Goal: Information Seeking & Learning: Find contact information

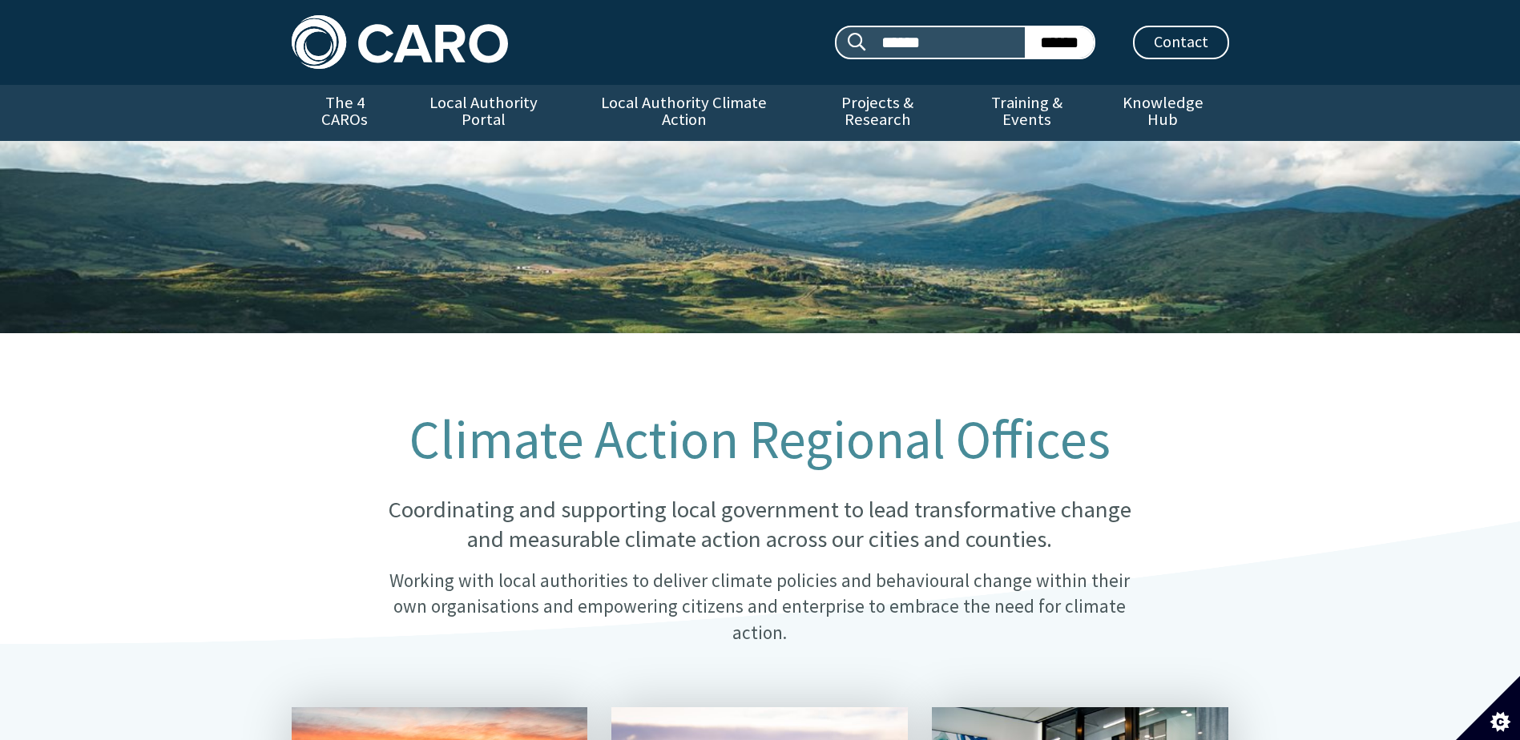
scroll to position [1693, 0]
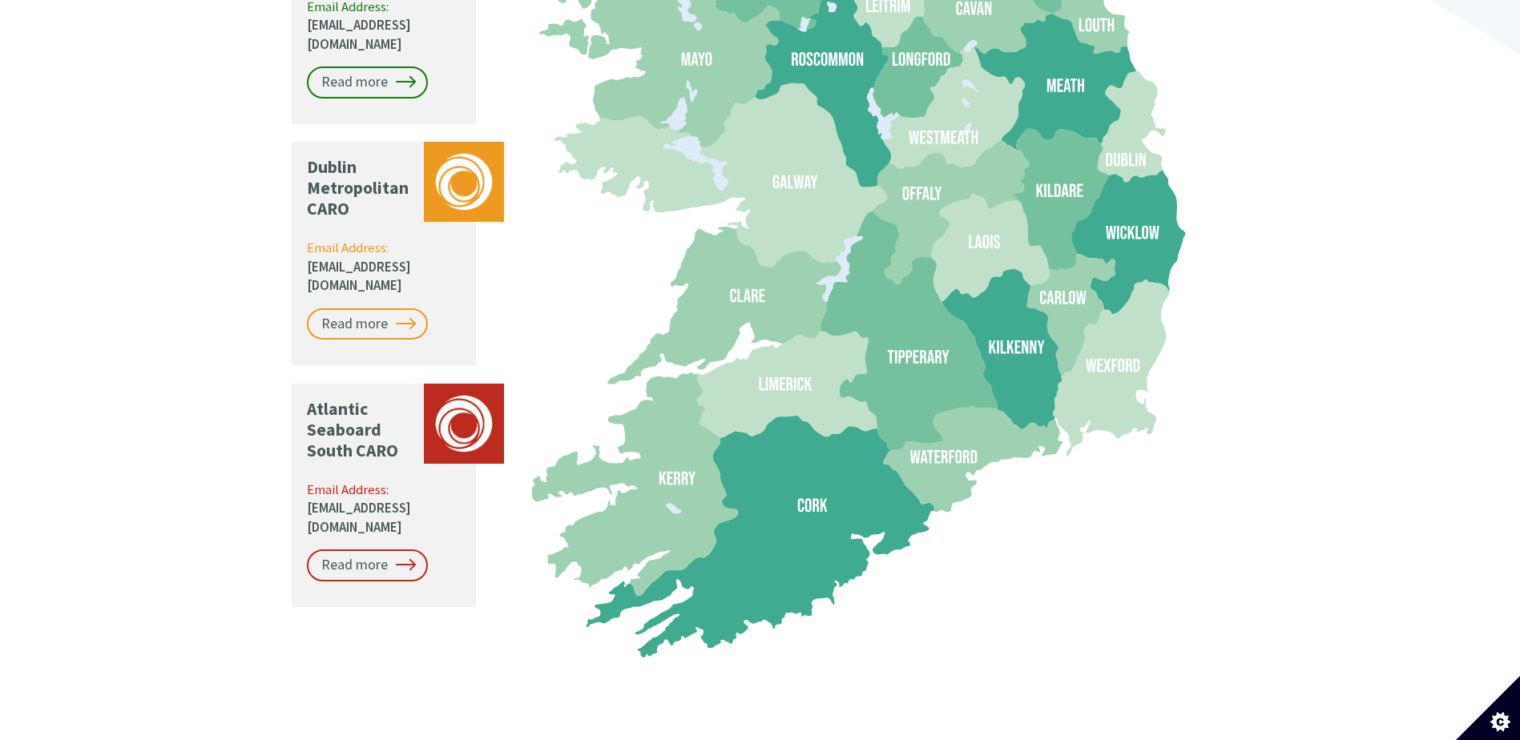
drag, startPoint x: 401, startPoint y: 397, endPoint x: 249, endPoint y: 407, distance: 151.8
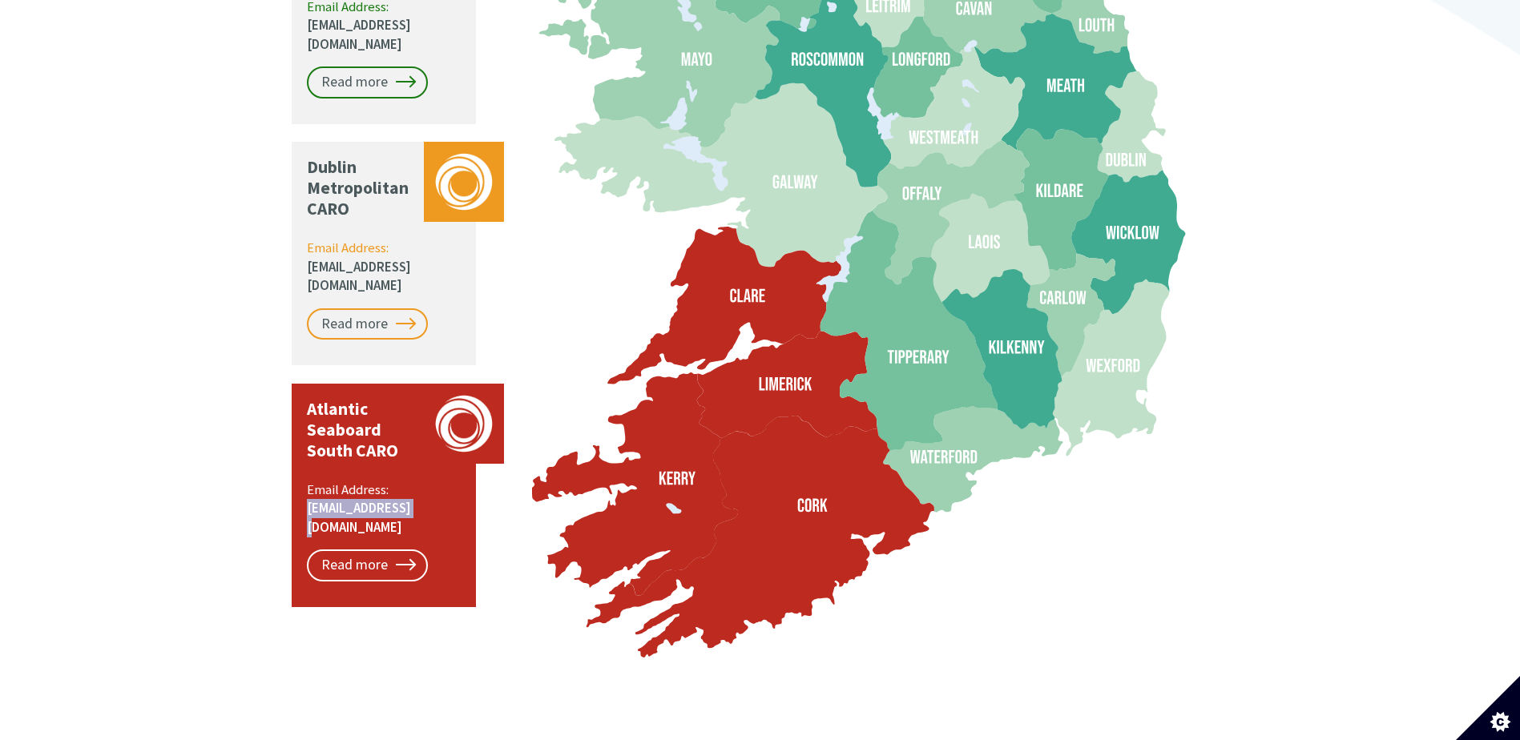
drag, startPoint x: 414, startPoint y: 408, endPoint x: 301, endPoint y: 407, distance: 113.0
click at [301, 407] on div "Atlantic Seaboard South CARO Email Address: [EMAIL_ADDRESS][DOMAIN_NAME] Read m…" at bounding box center [384, 496] width 184 height 224
drag, startPoint x: 301, startPoint y: 407, endPoint x: 340, endPoint y: 409, distance: 39.3
copy link "[EMAIL_ADDRESS][DOMAIN_NAME]"
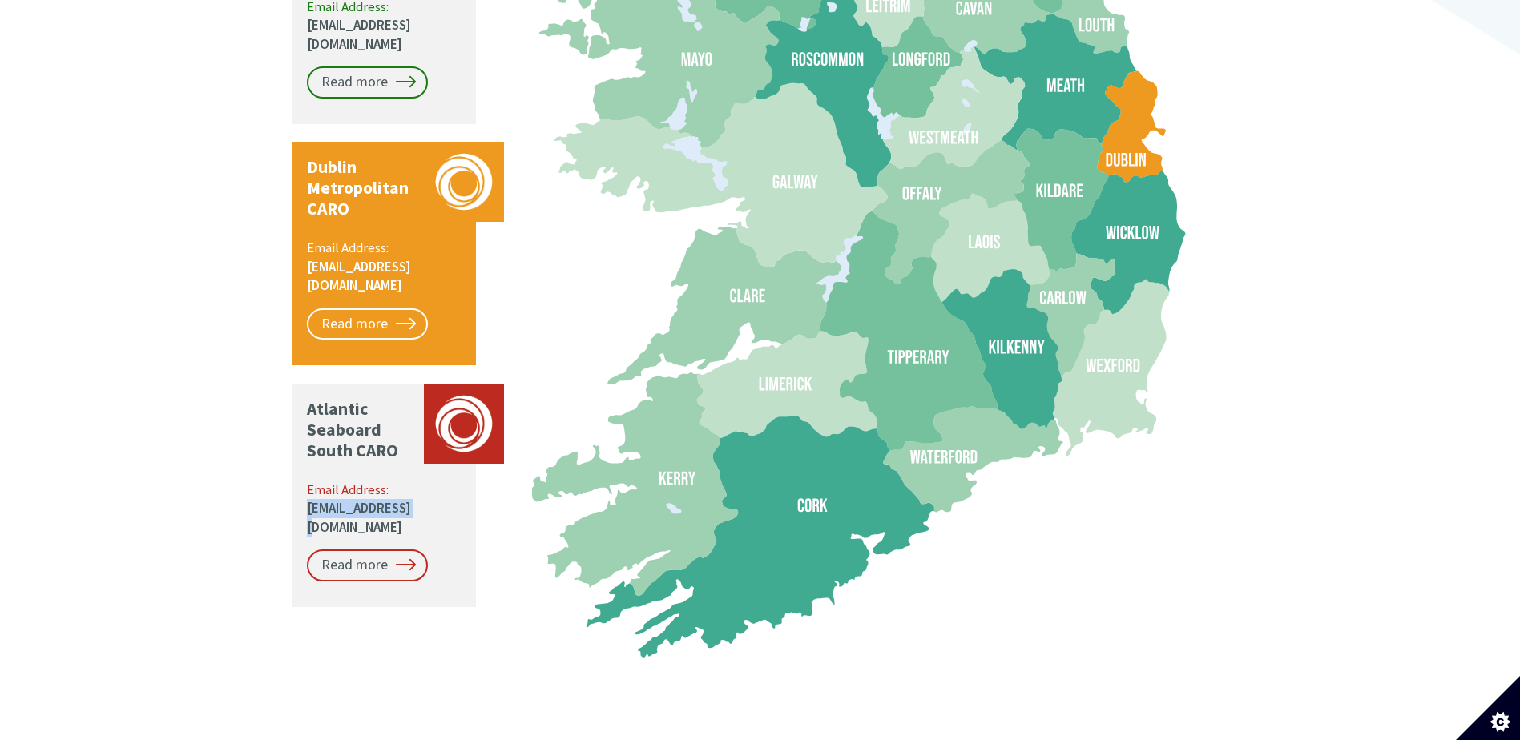
click at [428, 239] on p "Email Address: [EMAIL_ADDRESS][DOMAIN_NAME]" at bounding box center [385, 267] width 156 height 57
drag, startPoint x: 426, startPoint y: 183, endPoint x: 298, endPoint y: 182, distance: 128.2
click at [298, 182] on div "Dublin Metropolitan CARO Email Address: [EMAIL_ADDRESS][DOMAIN_NAME] Read more" at bounding box center [384, 254] width 184 height 224
drag, startPoint x: 298, startPoint y: 182, endPoint x: 352, endPoint y: 188, distance: 54.1
copy link "[EMAIL_ADDRESS][DOMAIN_NAME]"
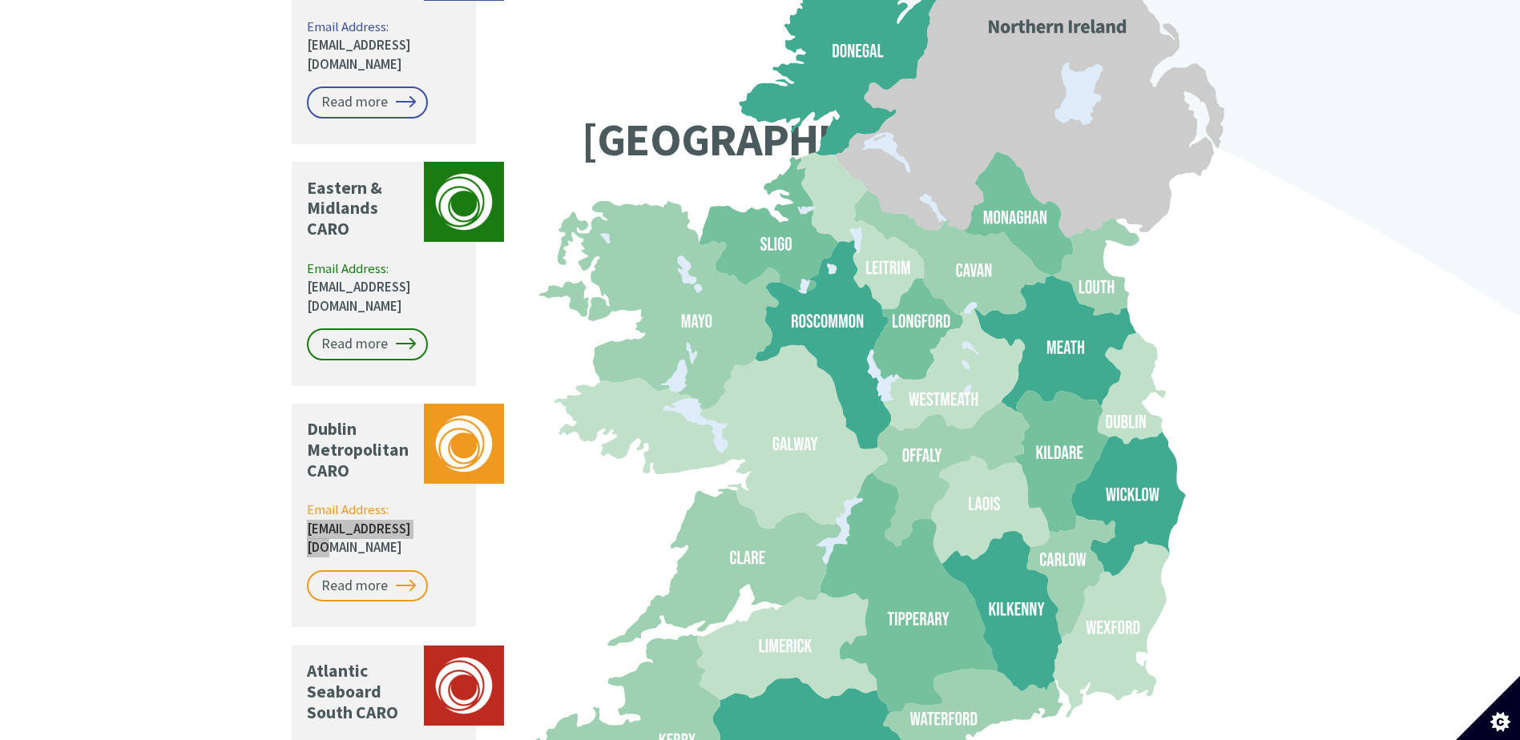
scroll to position [1373, 0]
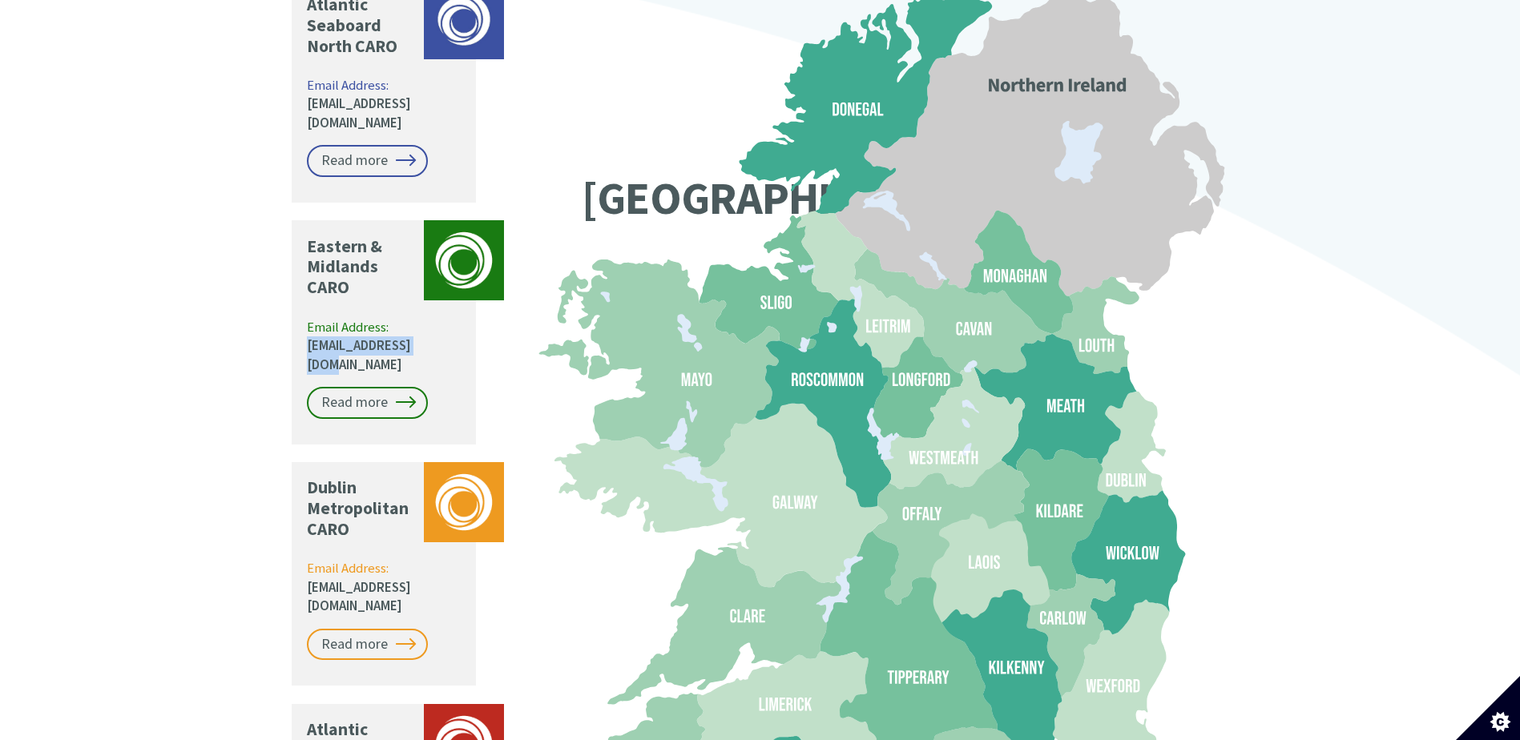
drag, startPoint x: 425, startPoint y: 277, endPoint x: 279, endPoint y: 280, distance: 146.6
click at [280, 280] on div "Atlantic Seaboard North CARO Email Address: [EMAIL_ADDRESS][DOMAIN_NAME] Read m…" at bounding box center [400, 480] width 240 height 1020
drag, startPoint x: 279, startPoint y: 280, endPoint x: 390, endPoint y: 280, distance: 111.4
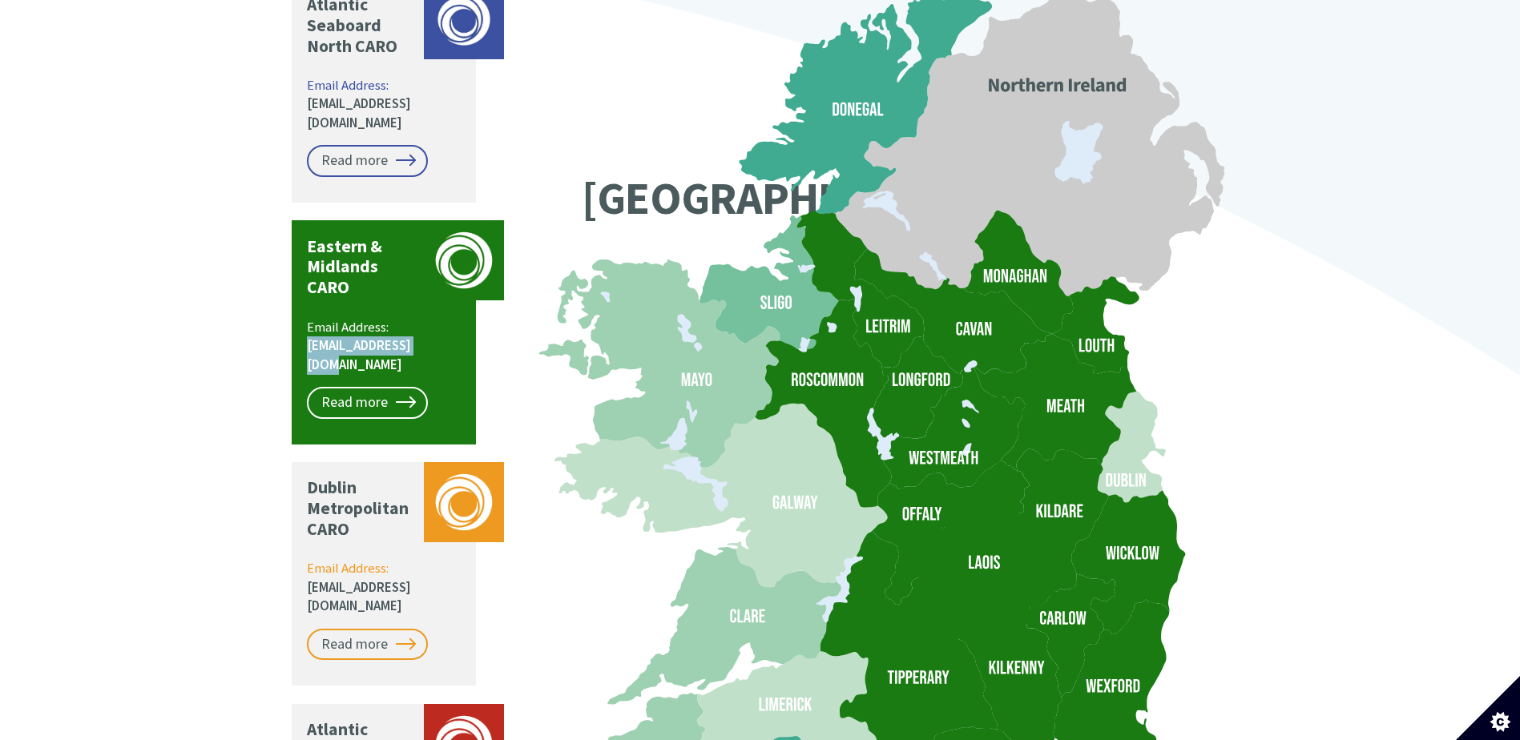
copy link "[EMAIL_ADDRESS][DOMAIN_NAME]"
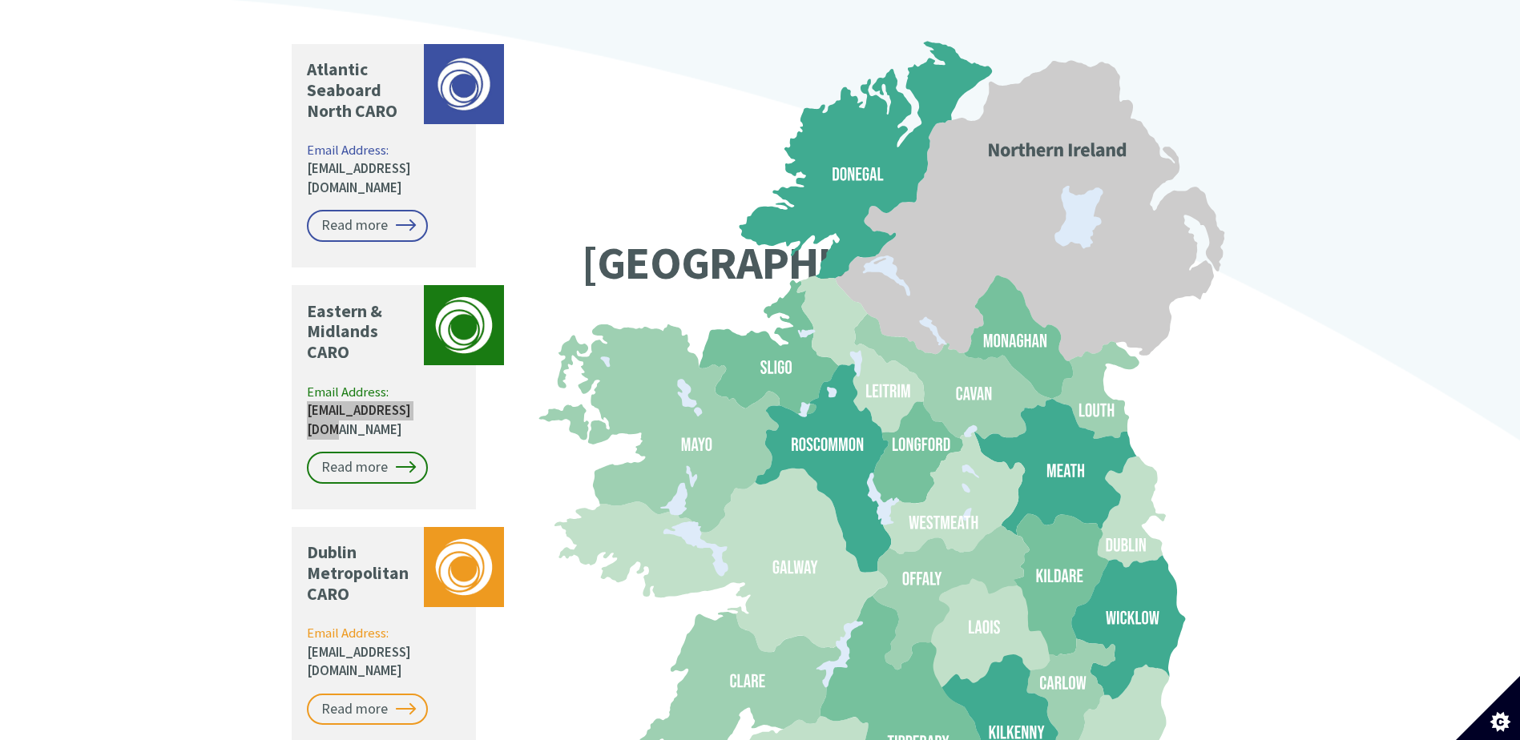
scroll to position [1213, 0]
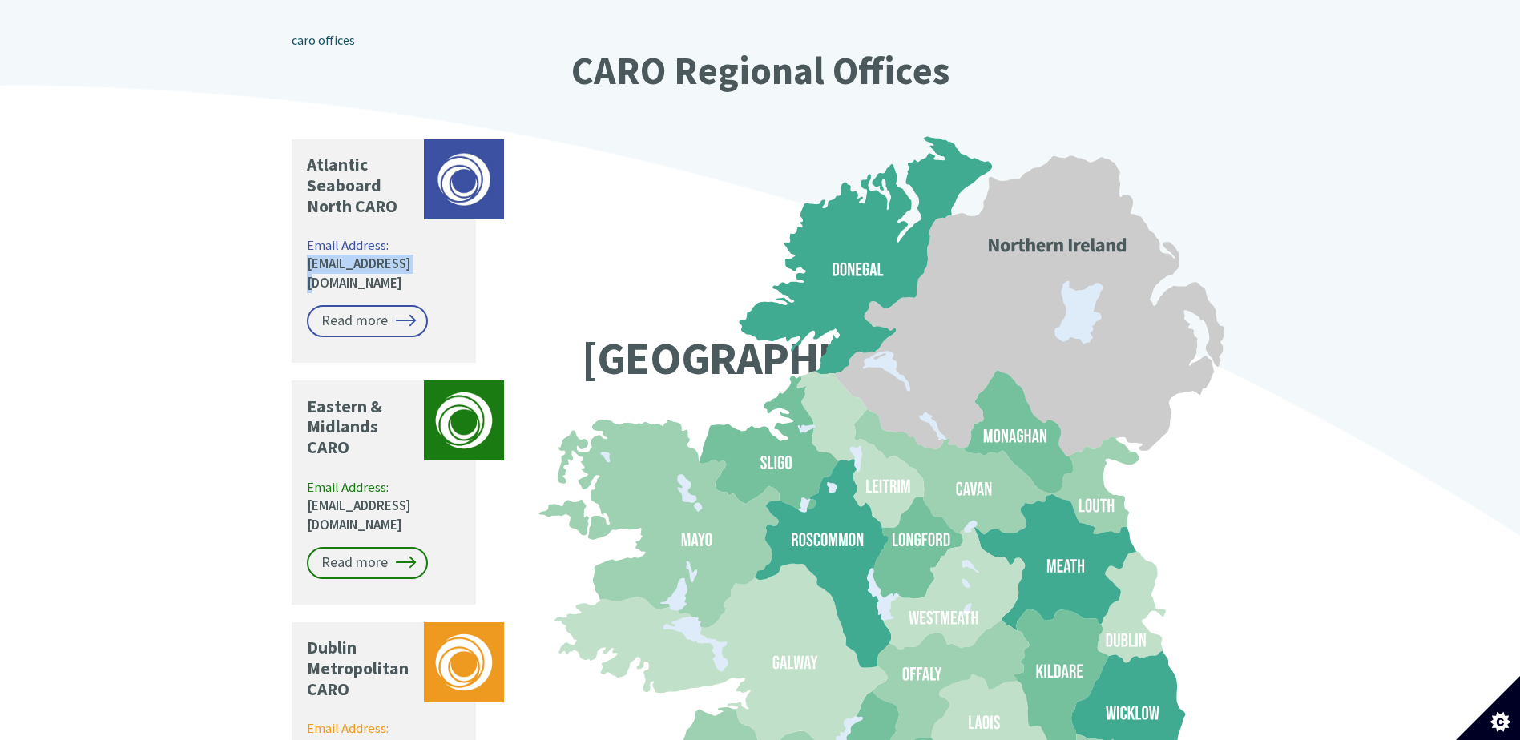
drag, startPoint x: 434, startPoint y: 223, endPoint x: 285, endPoint y: 215, distance: 149.2
click at [285, 215] on div "Atlantic Seaboard North CARO Email Address: [EMAIL_ADDRESS][DOMAIN_NAME] Read m…" at bounding box center [400, 640] width 240 height 1020
drag, startPoint x: 285, startPoint y: 215, endPoint x: 323, endPoint y: 215, distance: 37.7
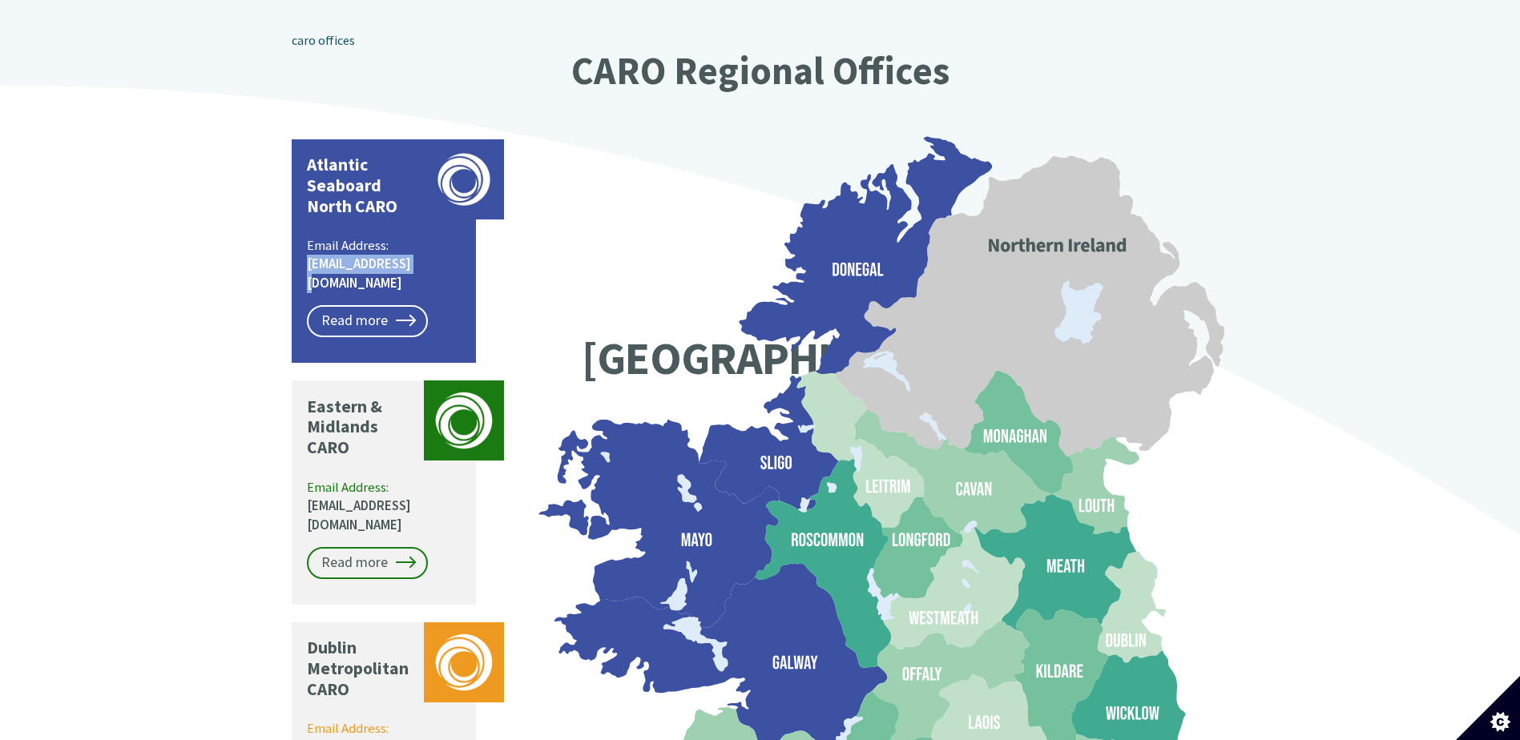
copy link "[EMAIL_ADDRESS][DOMAIN_NAME]"
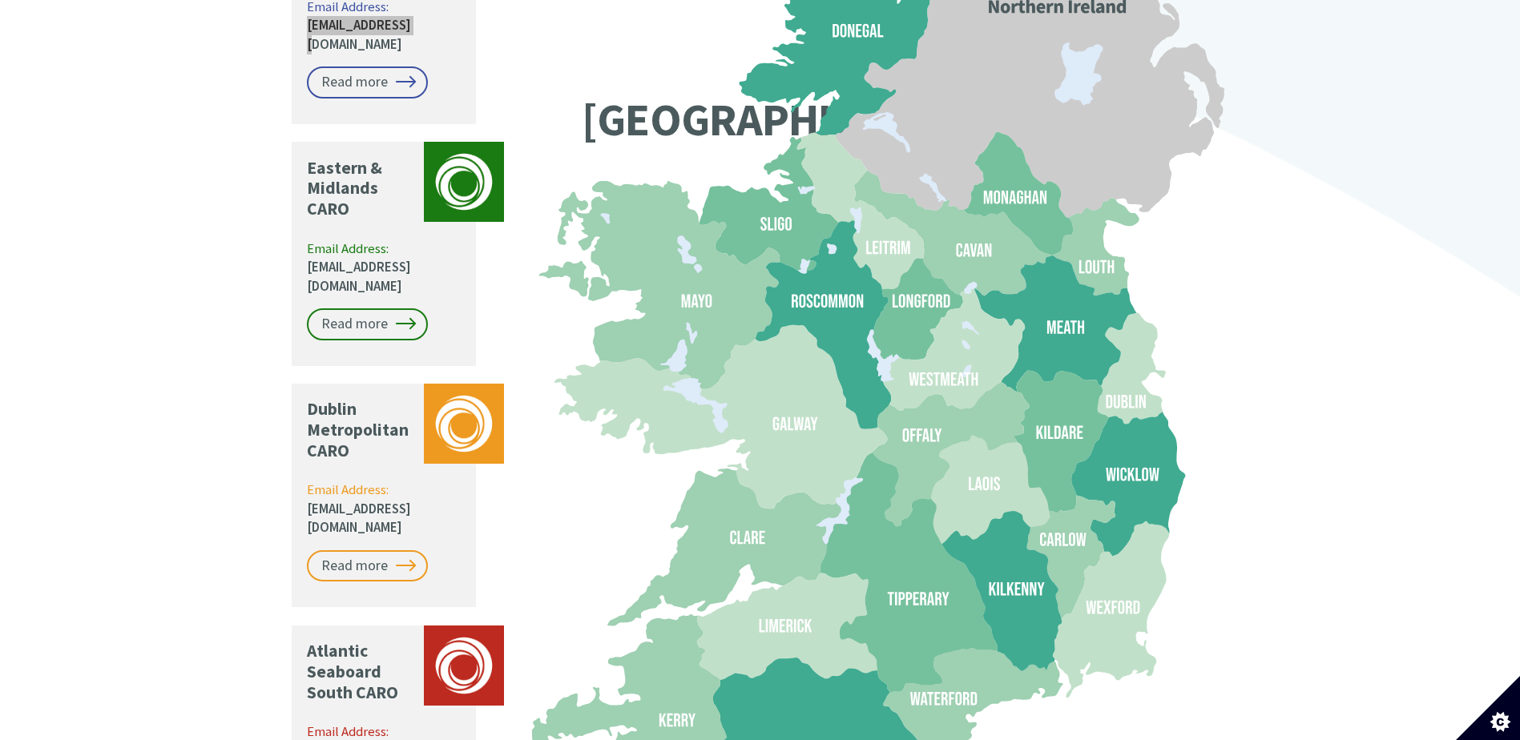
scroll to position [1453, 0]
